Goal: Use online tool/utility: Utilize a website feature to perform a specific function

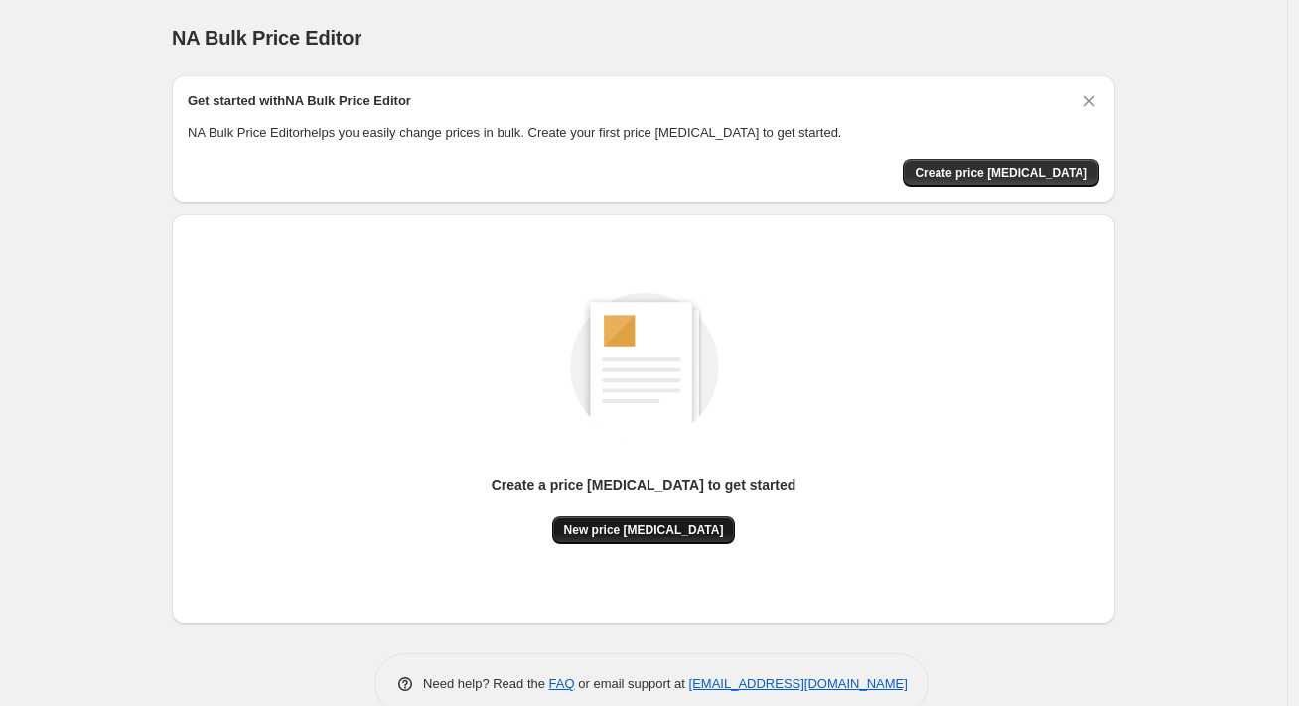
click at [689, 534] on span "New price [MEDICAL_DATA]" at bounding box center [644, 530] width 160 height 16
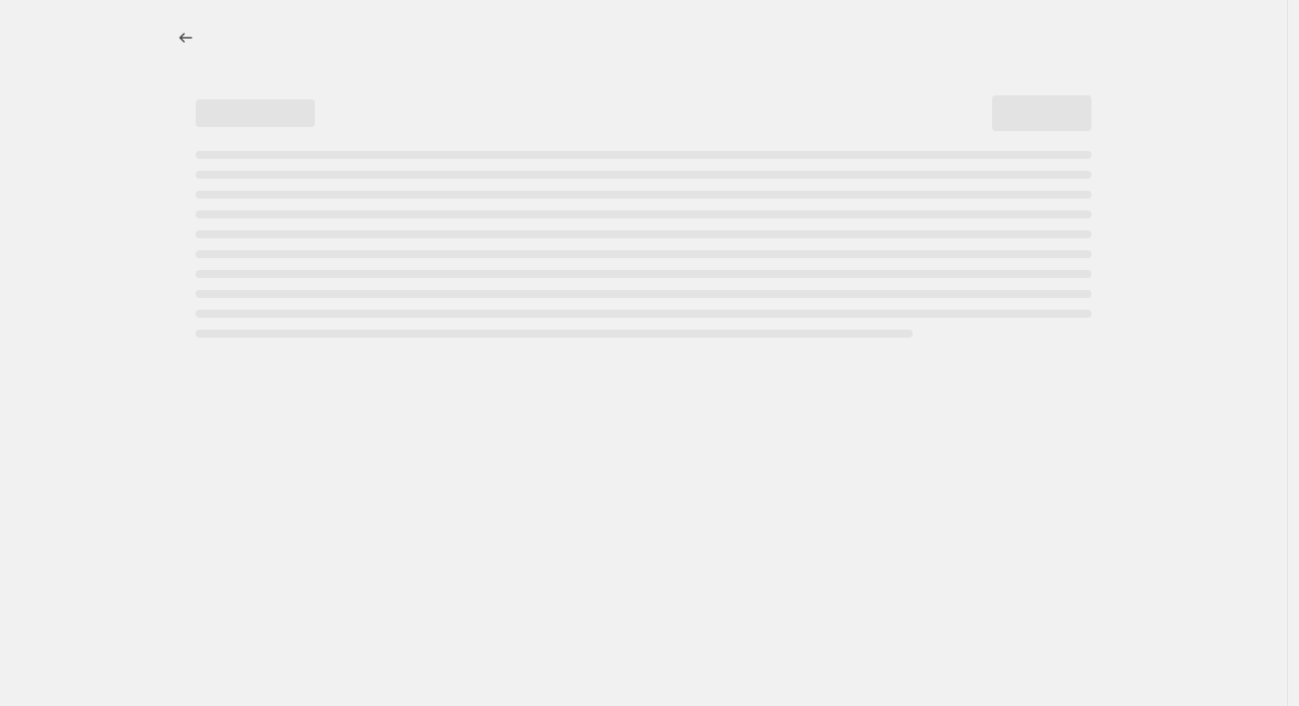
select select "percentage"
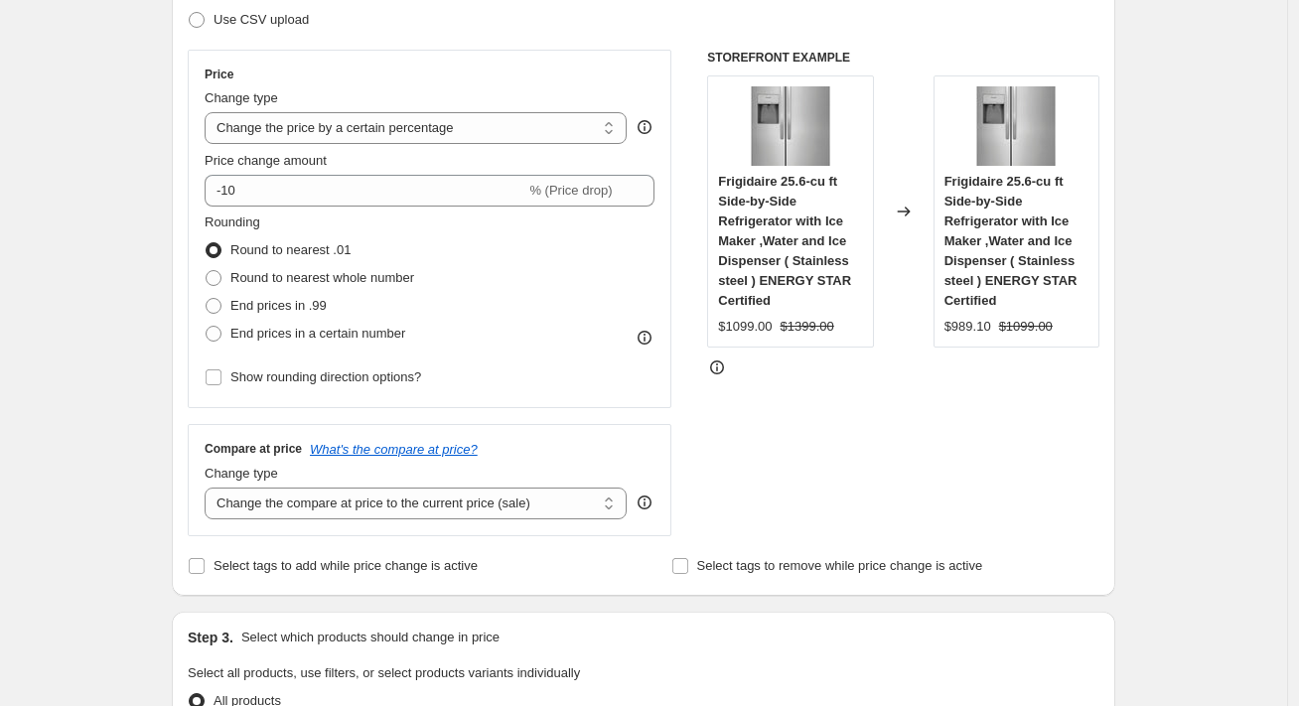
scroll to position [397, 0]
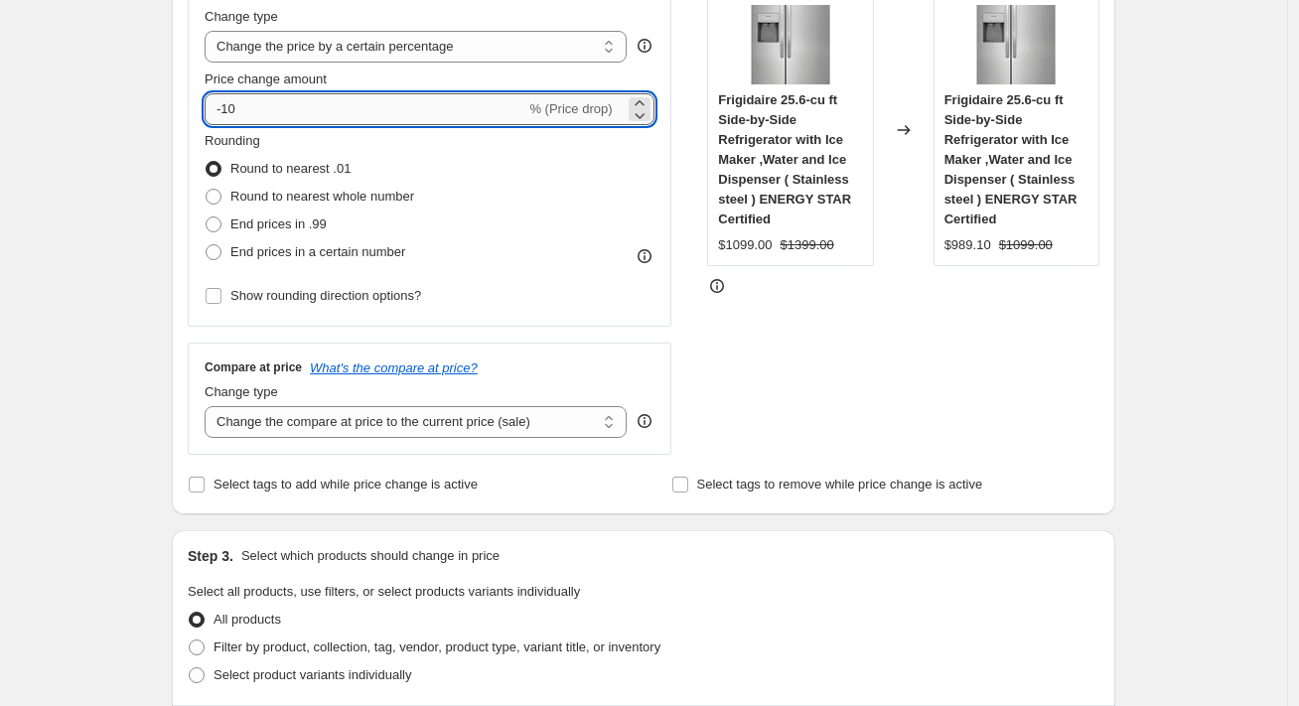
drag, startPoint x: 229, startPoint y: 113, endPoint x: 283, endPoint y: 111, distance: 53.7
click at [283, 111] on input "-10" at bounding box center [365, 109] width 321 height 32
type input "-50"
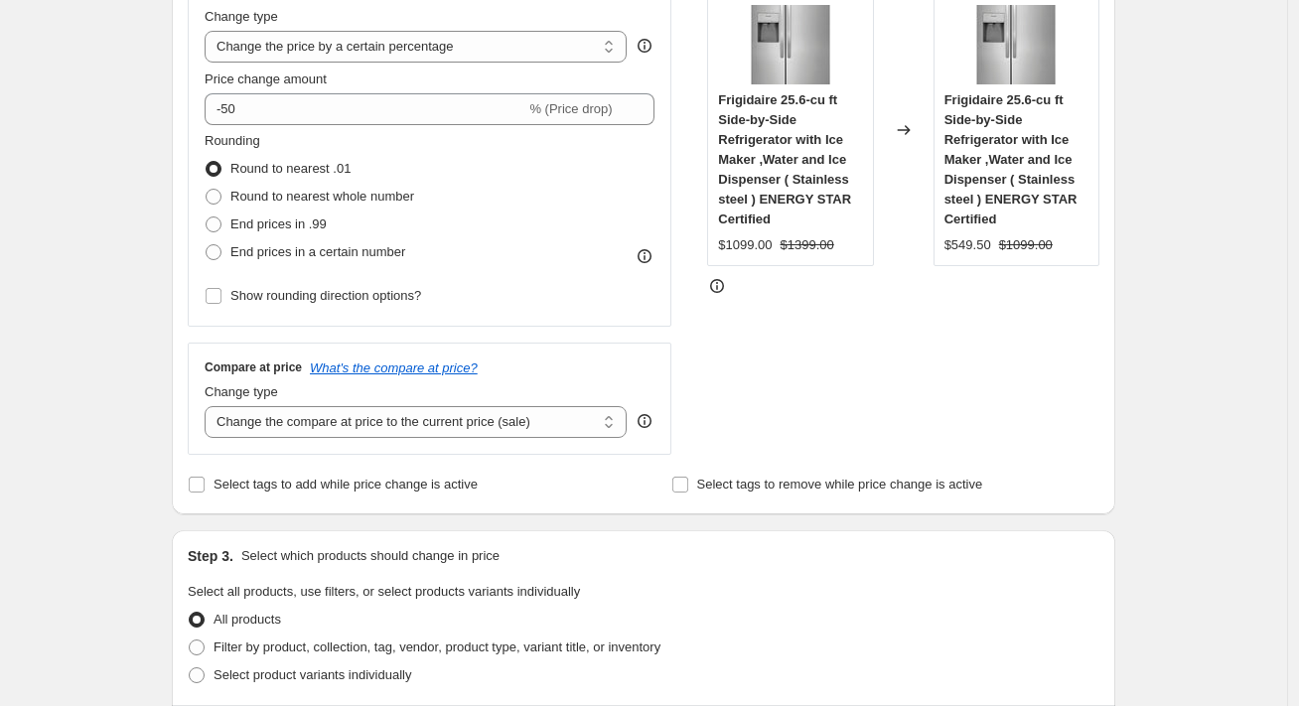
click at [169, 179] on div "Step 1. Optionally give your price change job a title (eg "March 30% off sale o…" at bounding box center [636, 640] width 960 height 1956
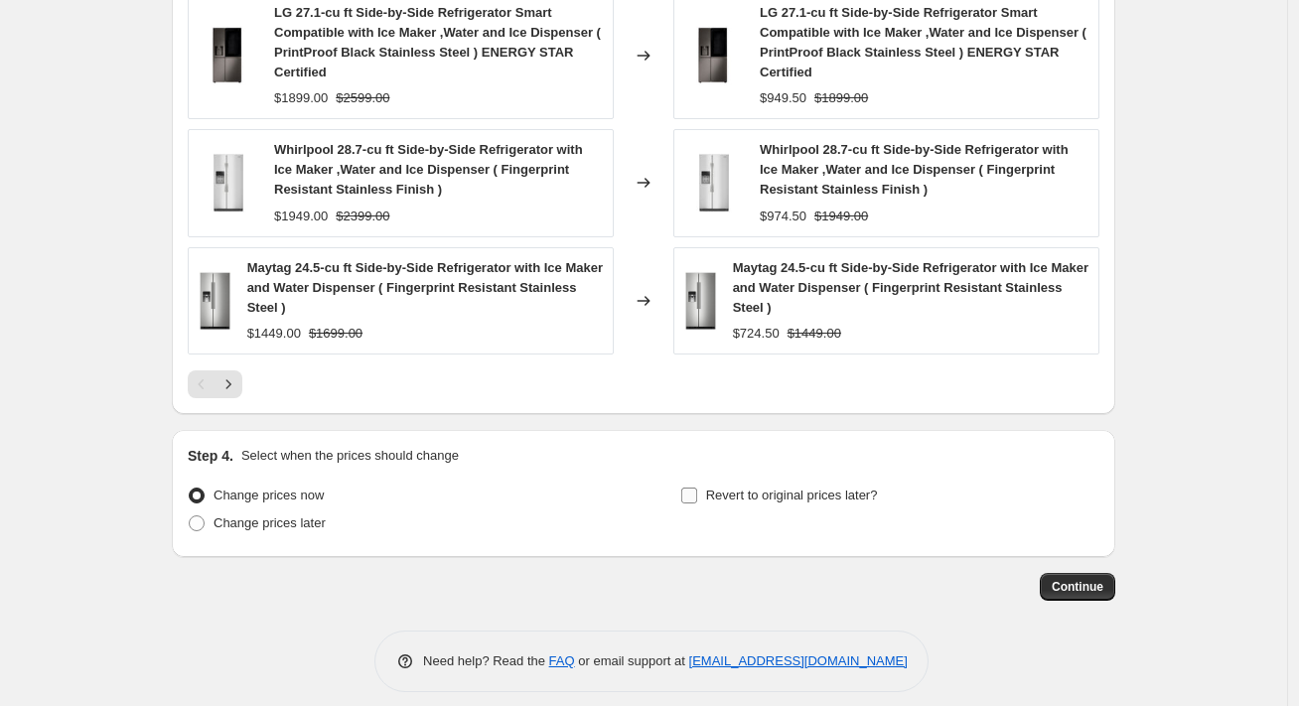
scroll to position [1431, 0]
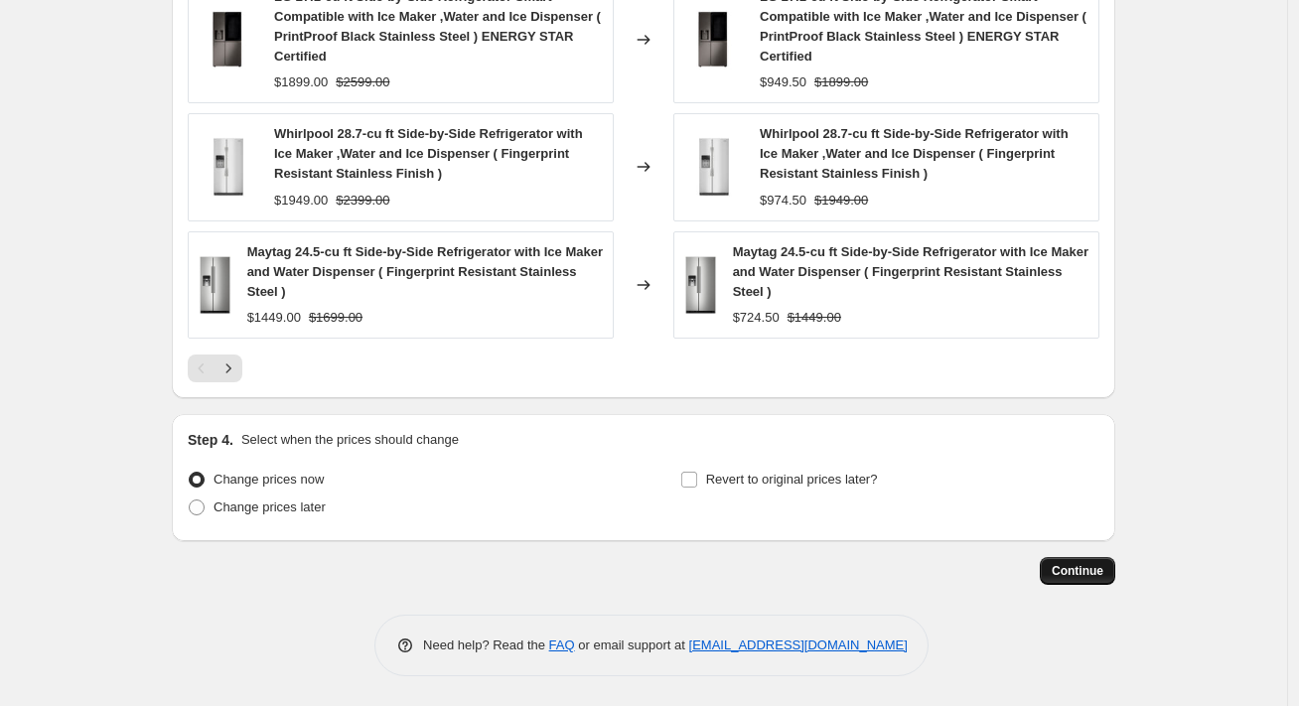
click at [1077, 578] on span "Continue" at bounding box center [1078, 571] width 52 height 16
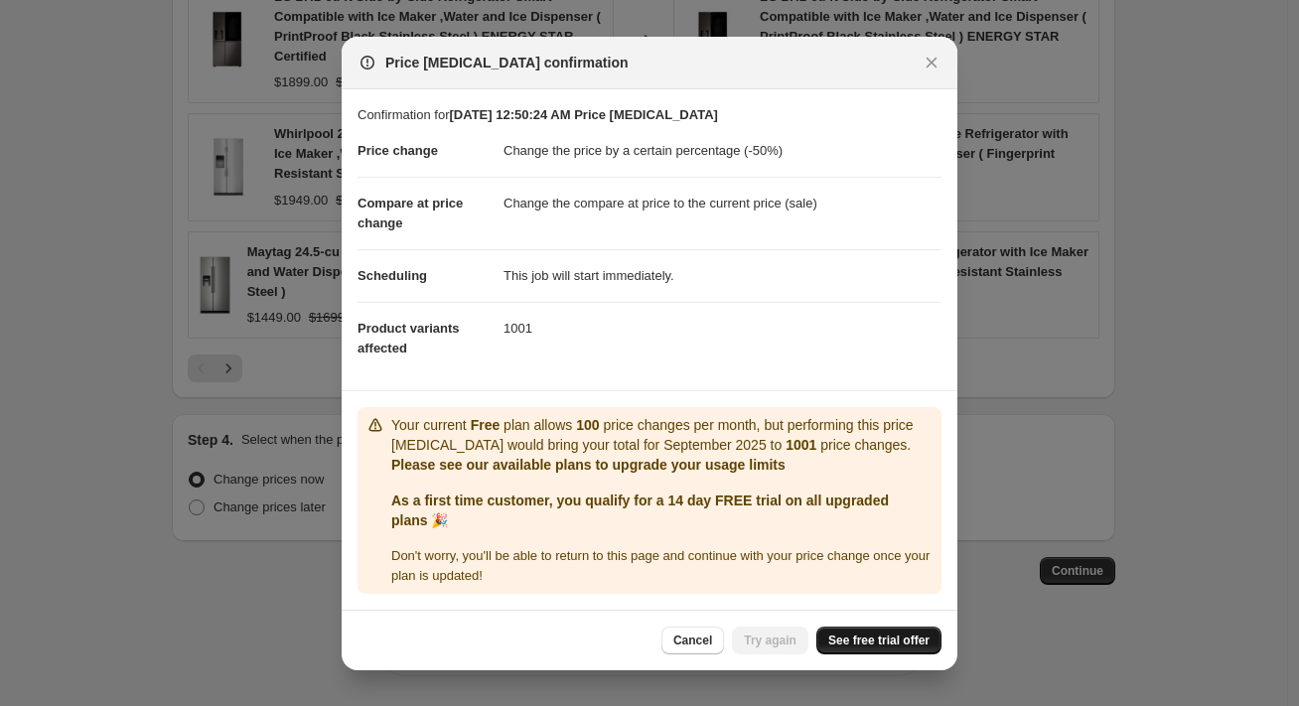
click at [869, 645] on span "See free trial offer" at bounding box center [878, 641] width 101 height 16
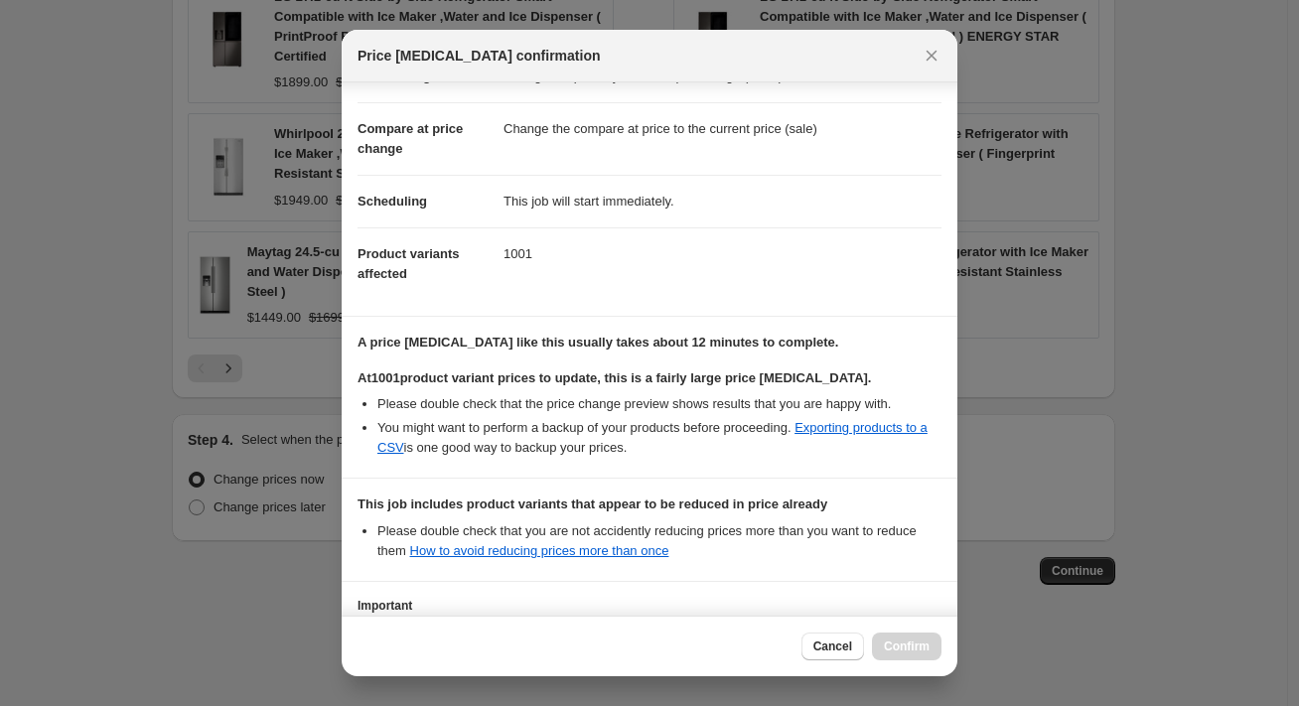
scroll to position [239, 0]
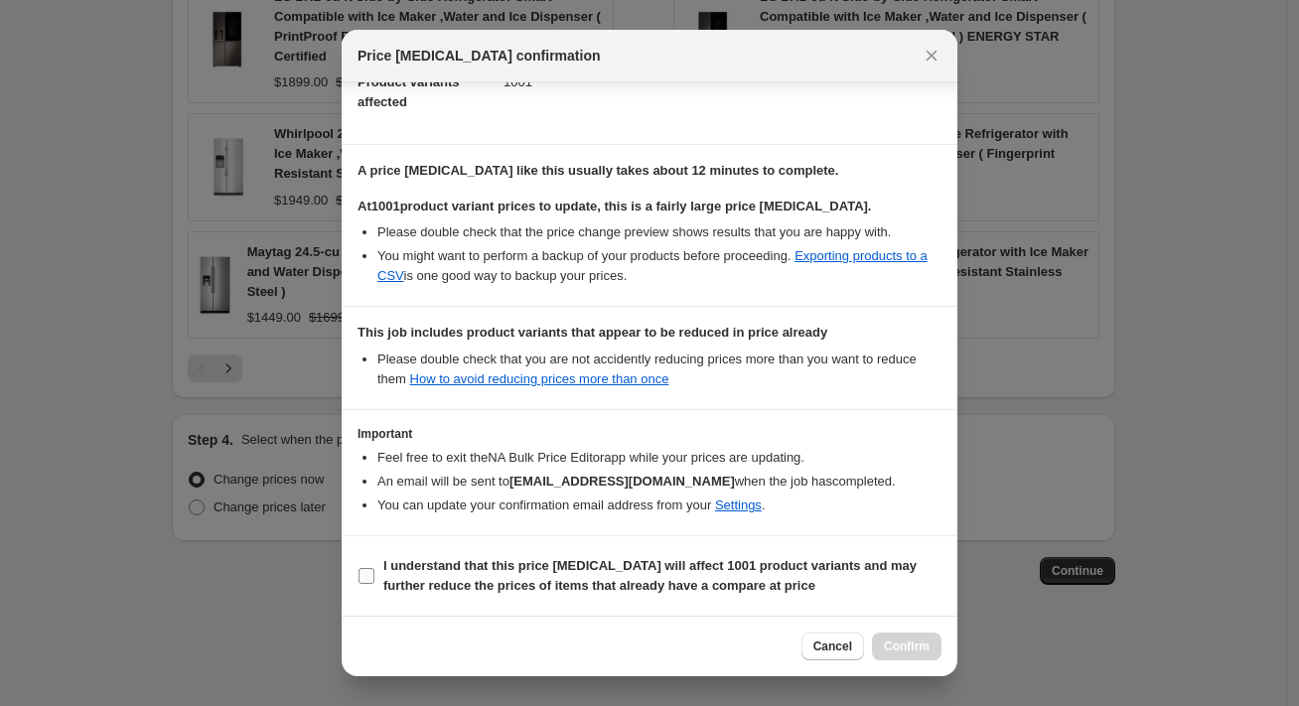
click at [455, 549] on section "I understand that this price change job will affect 1001 product variants and m…" at bounding box center [650, 575] width 616 height 79
click at [456, 566] on b "I understand that this price change job will affect 1001 product variants and m…" at bounding box center [649, 575] width 533 height 35
click at [374, 568] on input "I understand that this price change job will affect 1001 product variants and m…" at bounding box center [367, 576] width 16 height 16
checkbox input "true"
click at [918, 643] on span "Confirm" at bounding box center [907, 647] width 46 height 16
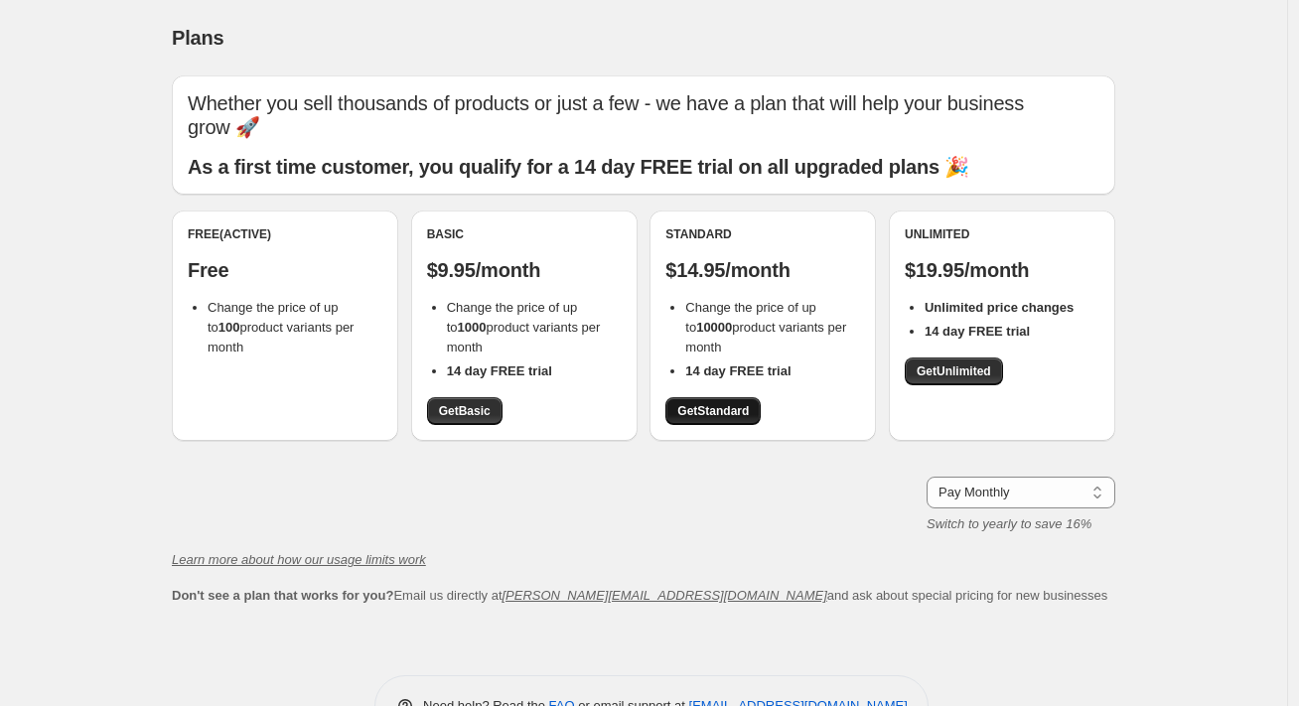
click at [748, 419] on link "Get Standard" at bounding box center [713, 411] width 95 height 28
